Goal: Task Accomplishment & Management: Use online tool/utility

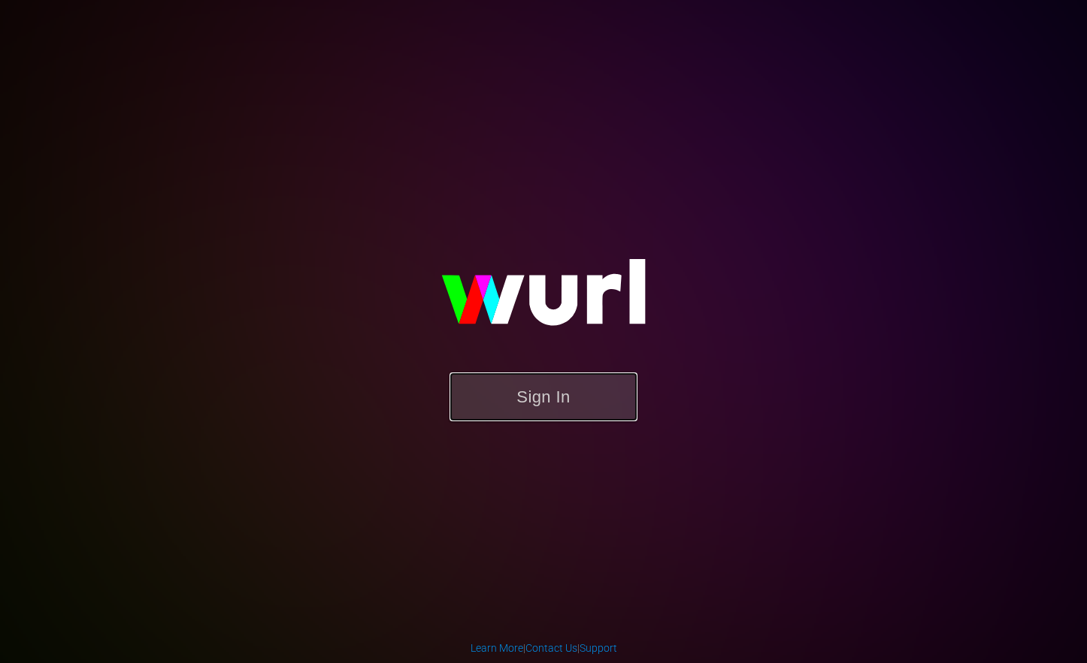
click at [534, 420] on button "Sign In" at bounding box center [543, 397] width 188 height 49
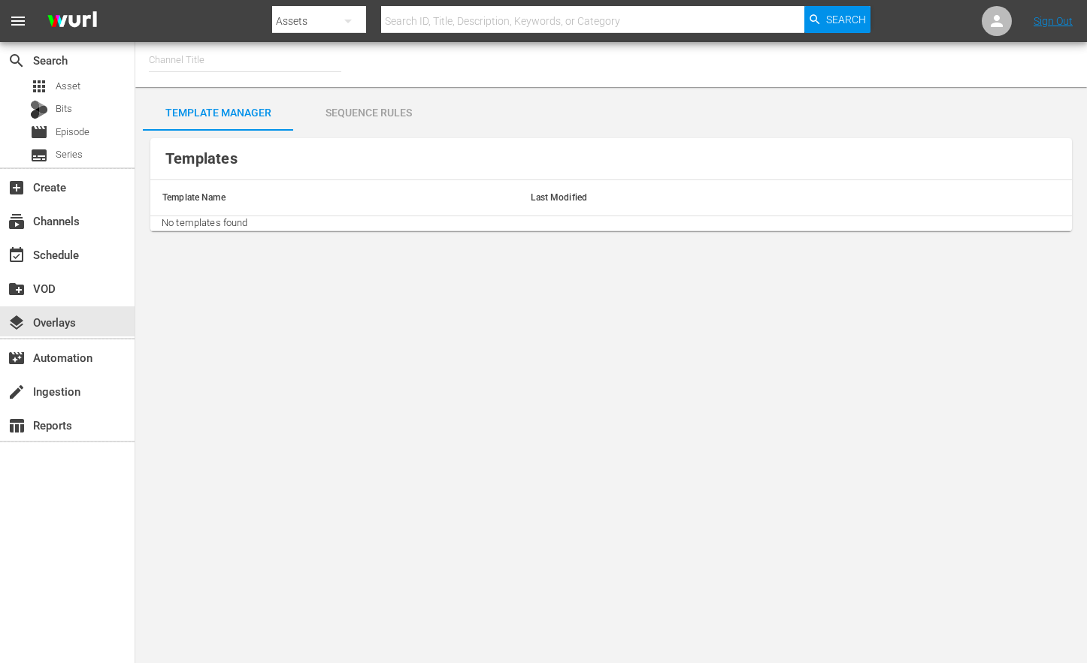
click at [228, 62] on input "text" at bounding box center [245, 60] width 192 height 36
click at [228, 104] on div "Food (140 - food)" at bounding box center [355, 102] width 389 height 36
type input "Food (140 - food)"
click at [394, 106] on div "Sequence Rules" at bounding box center [368, 113] width 150 height 36
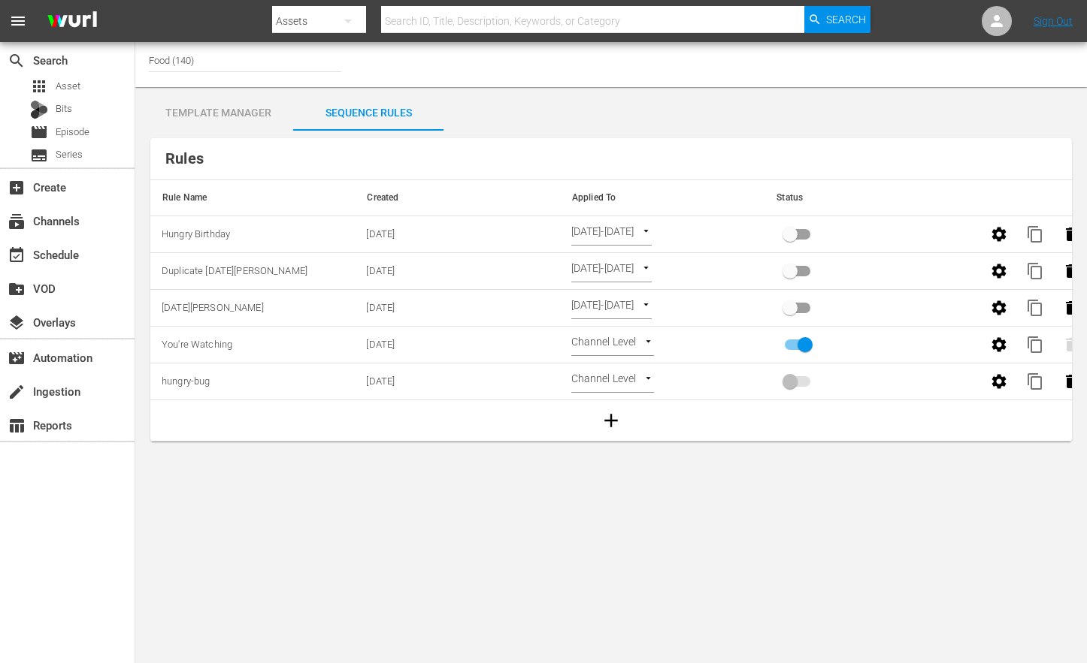
click at [191, 116] on div "Template Manager" at bounding box center [218, 113] width 150 height 36
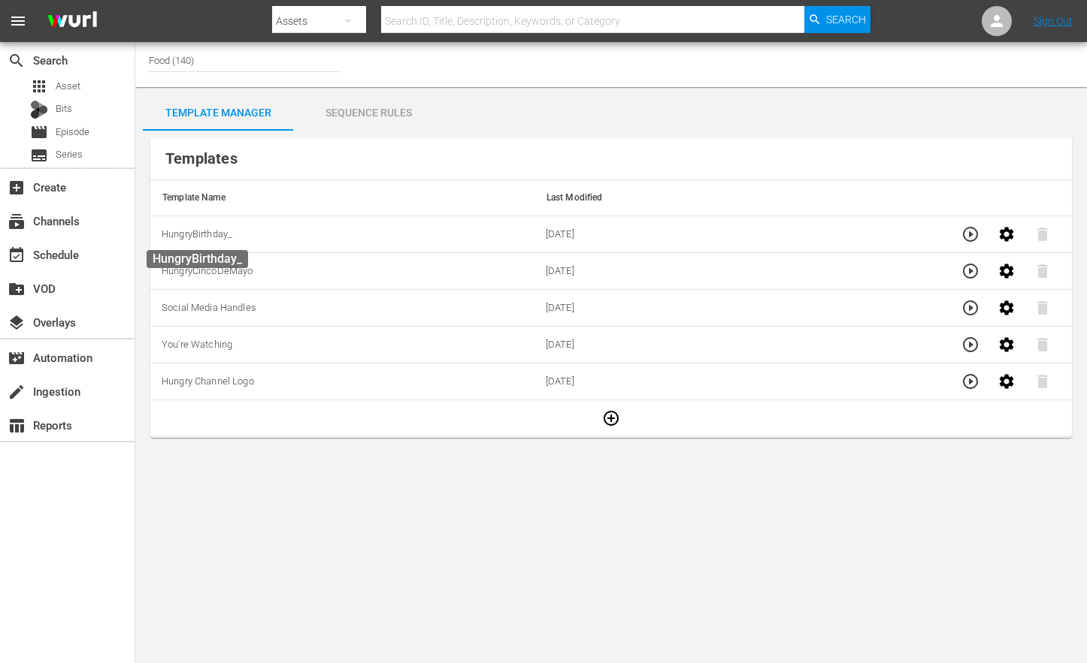
click at [216, 237] on span "HungryBirthday_" at bounding box center [197, 233] width 71 height 11
click at [346, 111] on div "Sequence Rules" at bounding box center [368, 113] width 150 height 36
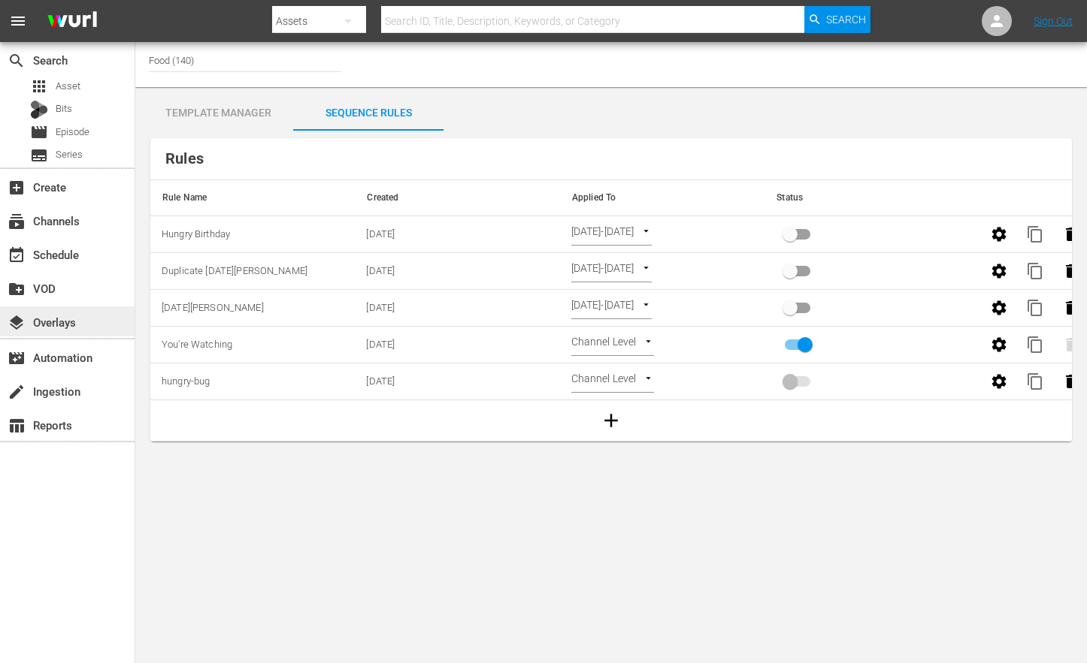
click at [71, 325] on div "layers Overlays" at bounding box center [42, 320] width 84 height 14
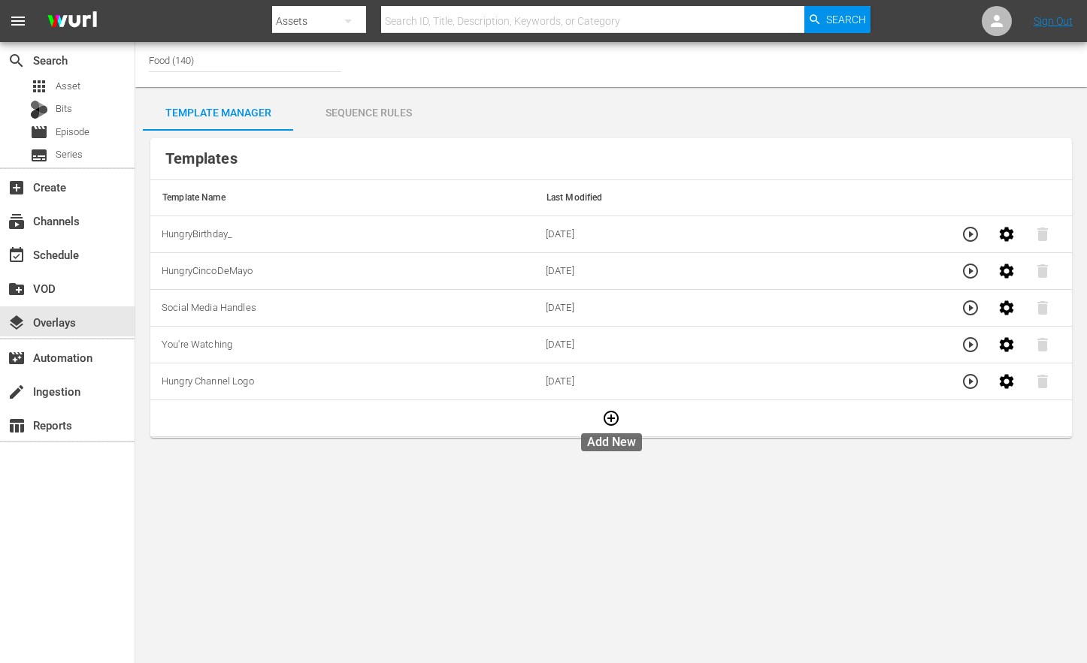
click at [613, 421] on icon "button" at bounding box center [611, 419] width 18 height 18
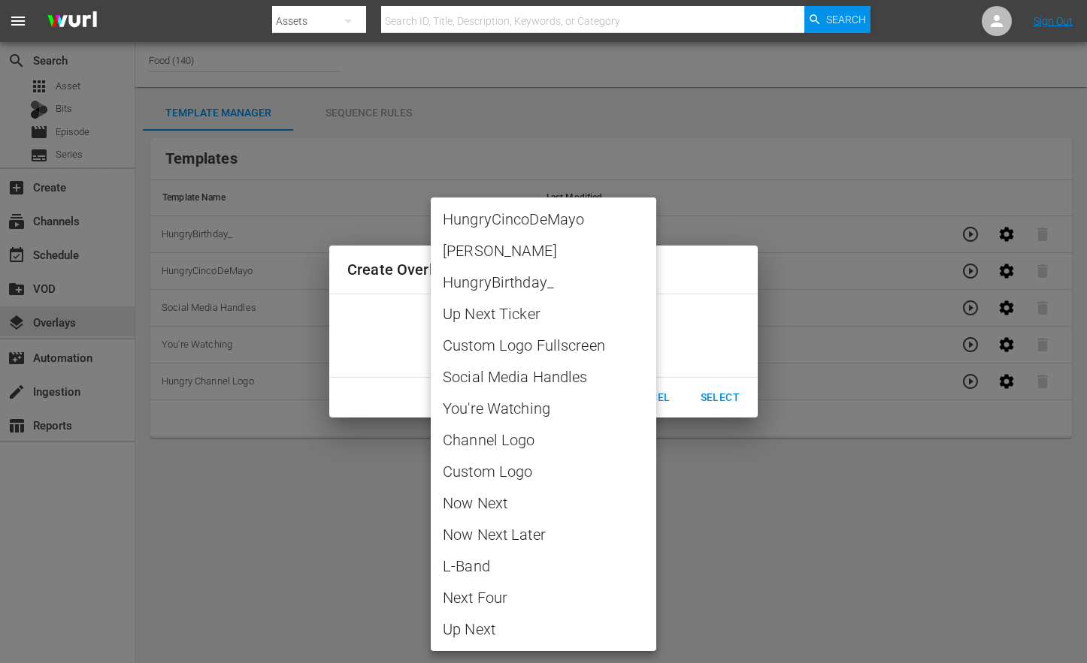
click at [555, 341] on body "menu Search By Assets Search ID, Title, Description, Keywords, or Category Sear…" at bounding box center [543, 331] width 1087 height 663
click at [539, 260] on span "[PERSON_NAME]" at bounding box center [543, 251] width 201 height 23
type input "[PERSON_NAME]"
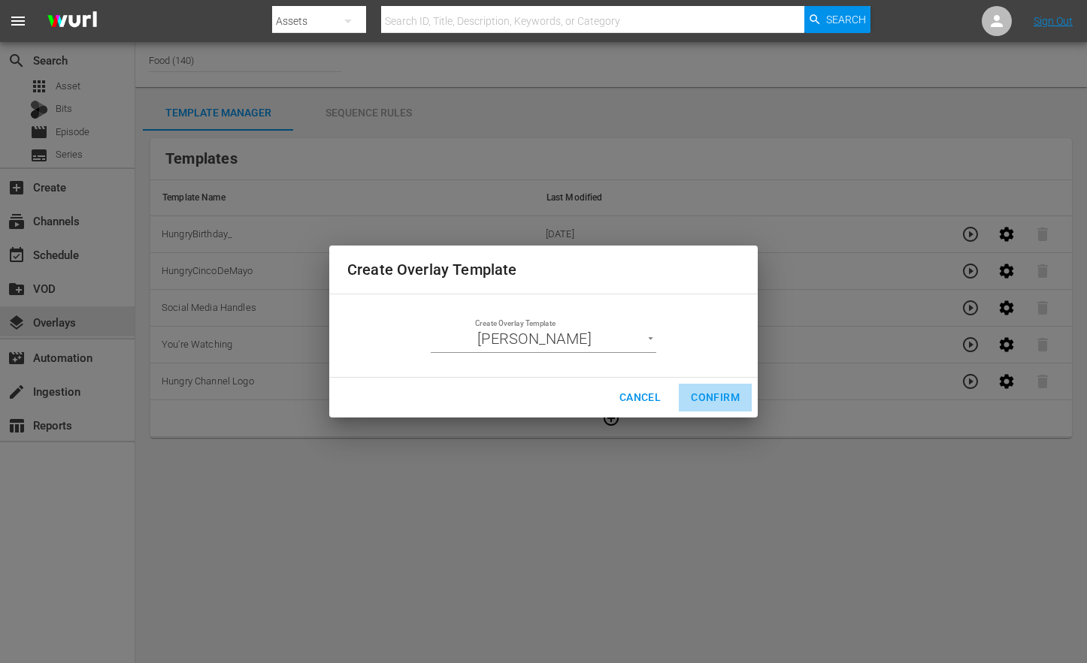
click at [709, 397] on span "Confirm" at bounding box center [715, 397] width 49 height 19
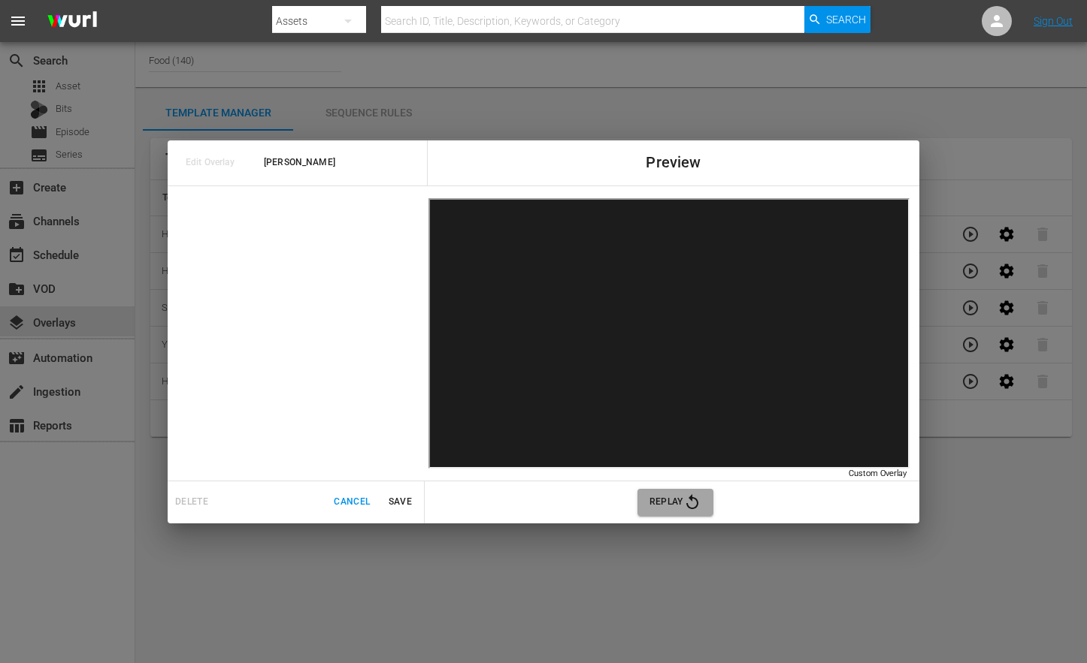
click at [691, 497] on icon "button" at bounding box center [692, 501] width 12 height 15
click at [399, 502] on span "Save" at bounding box center [400, 502] width 36 height 16
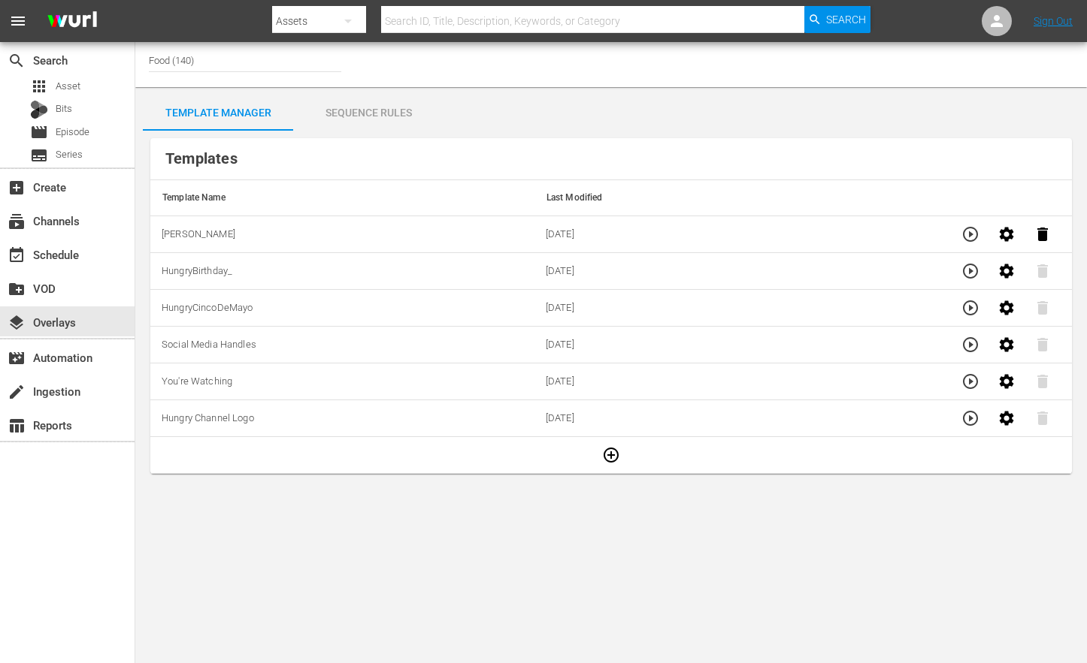
click at [361, 118] on div "Sequence Rules" at bounding box center [368, 113] width 150 height 36
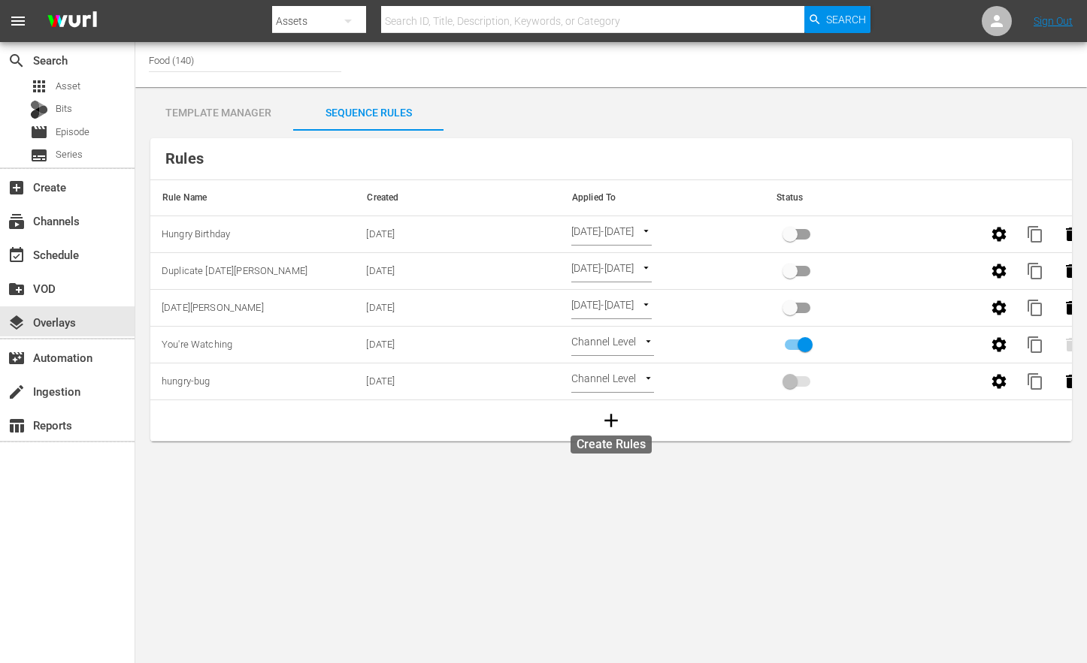
click at [614, 422] on icon "button" at bounding box center [611, 421] width 23 height 23
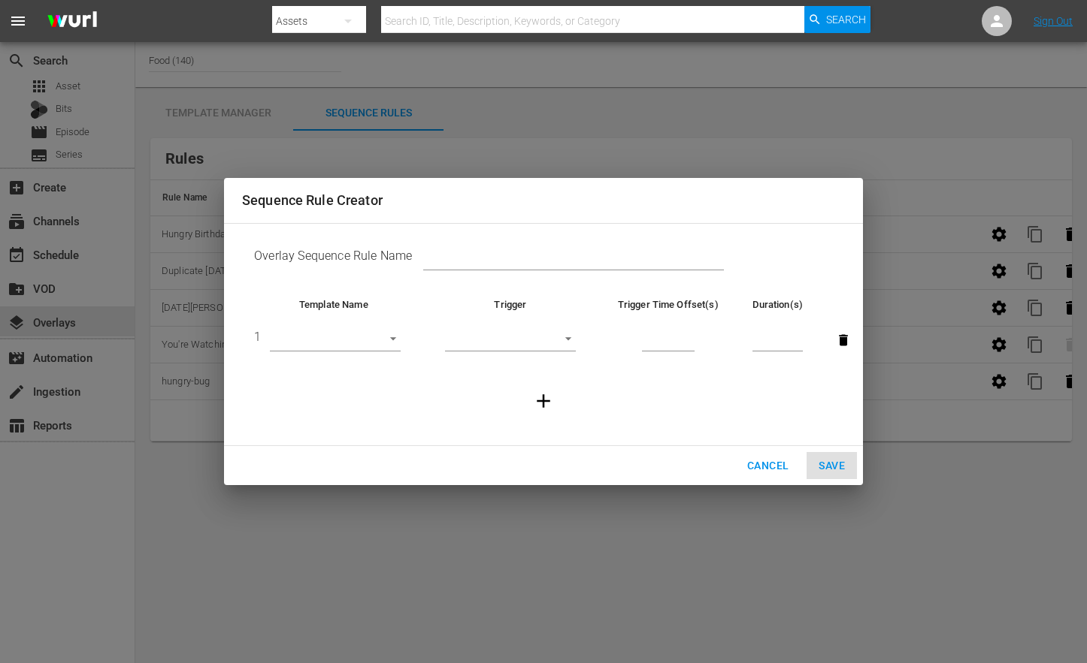
click at [390, 337] on body "menu Search By Assets Search ID, Title, Description, Keywords, or Category Sear…" at bounding box center [543, 331] width 1087 height 663
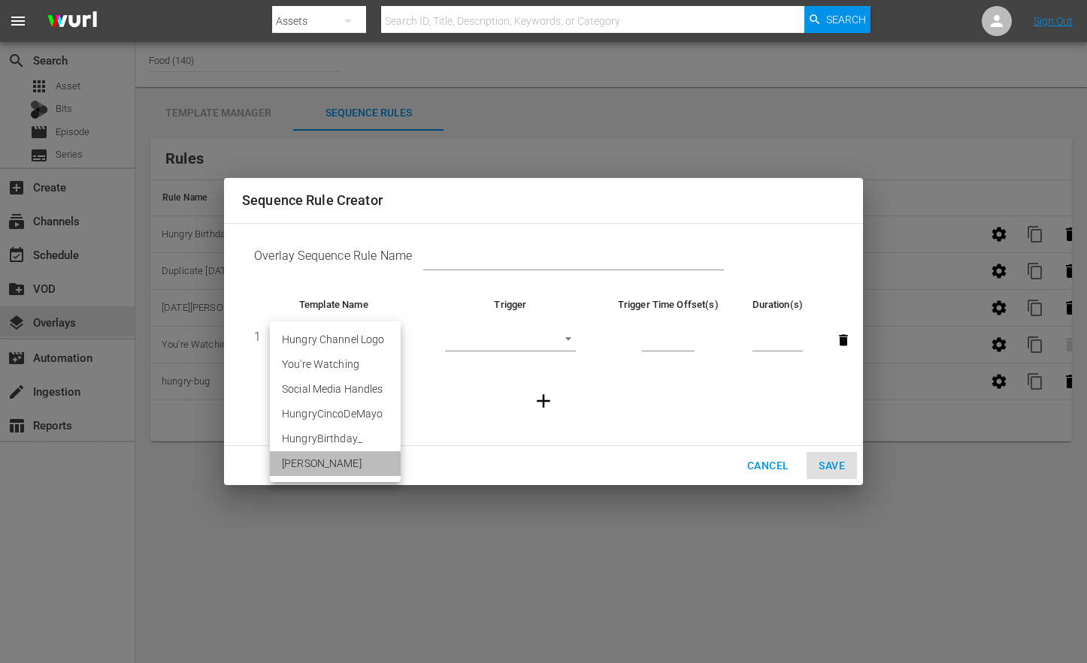
click at [352, 461] on li "[PERSON_NAME]" at bounding box center [335, 464] width 131 height 25
type input "30387"
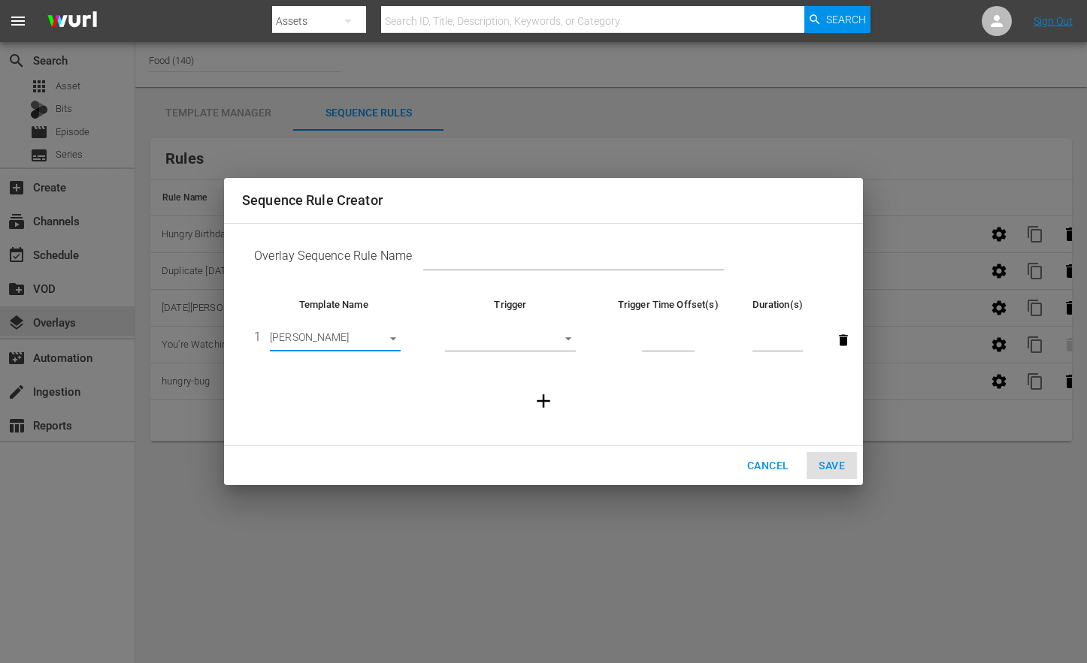
click at [564, 340] on body "menu Search By Assets Search ID, Title, Description, Keywords, or Category Sear…" at bounding box center [543, 331] width 1087 height 663
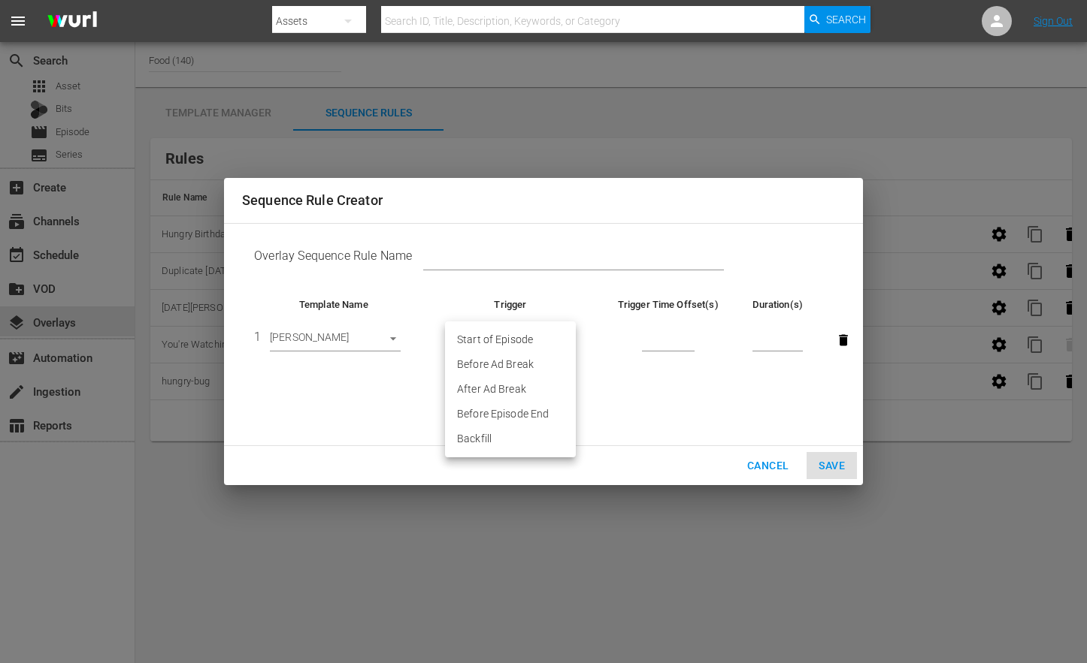
click at [764, 470] on div at bounding box center [543, 331] width 1087 height 663
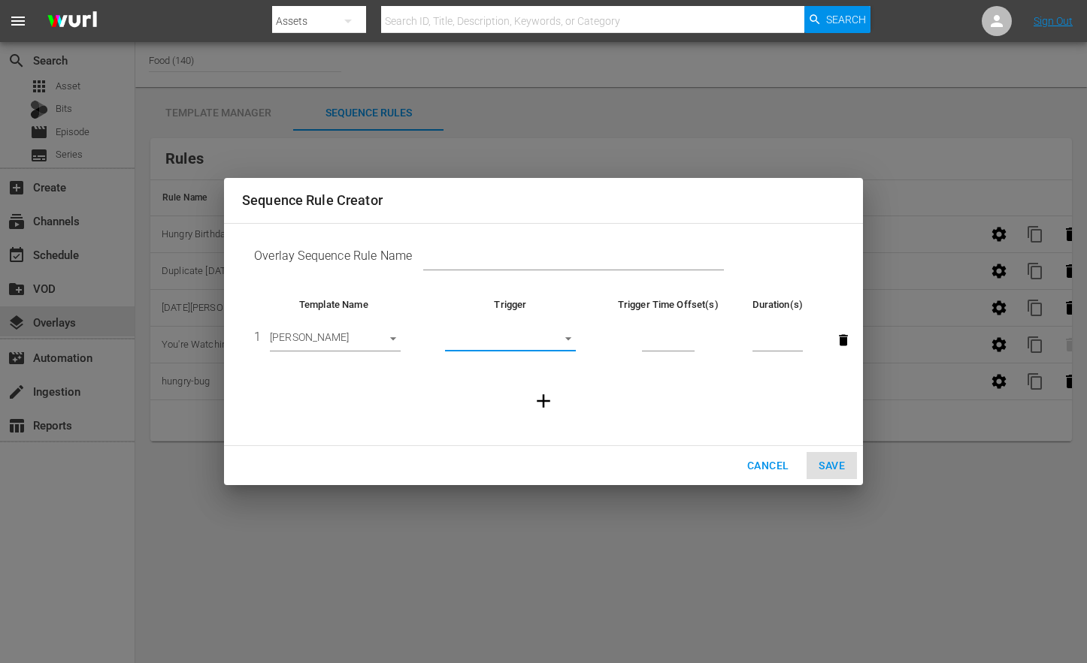
click at [763, 464] on span "Cancel" at bounding box center [767, 466] width 41 height 19
